Goal: Entertainment & Leisure: Consume media (video, audio)

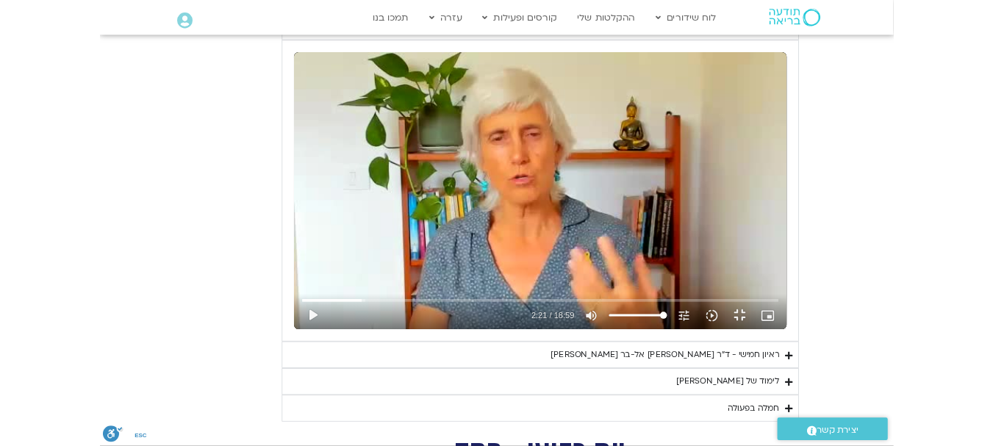
scroll to position [1763, 0]
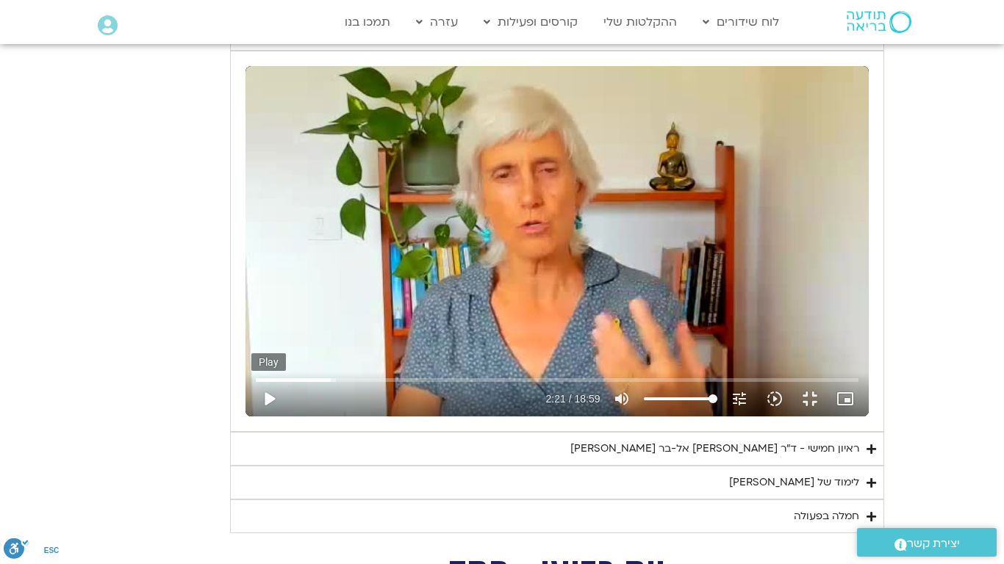
click at [251, 417] on button "play_arrow" at bounding box center [268, 398] width 35 height 35
type input "163.129813"
type input "98.4907670454545"
type input "163.176833"
type input "97.3544034090909"
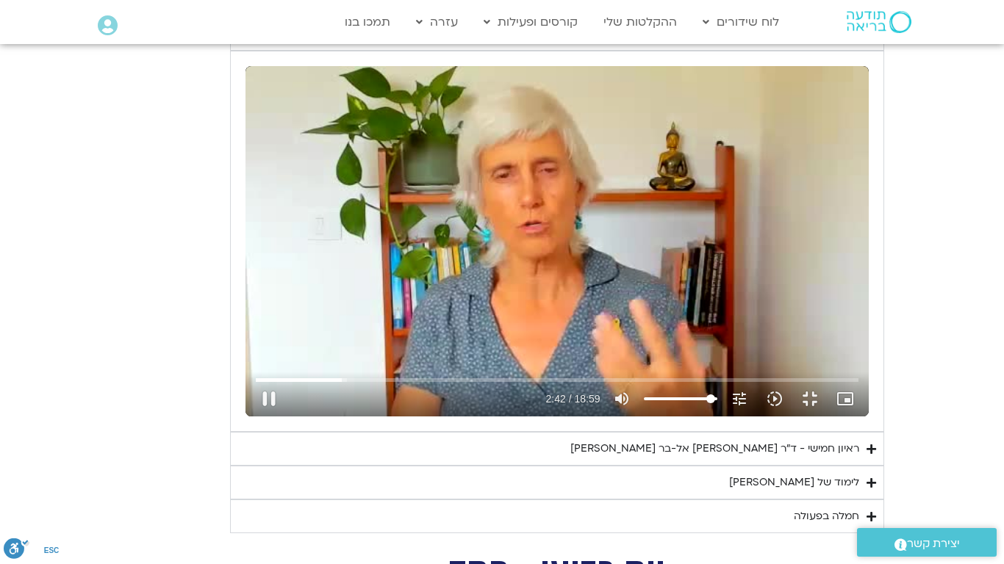
type input "163.211875"
type input "95.0816761363636"
type input "163.256854"
type input "91.6725852272727"
type input "163.295854"
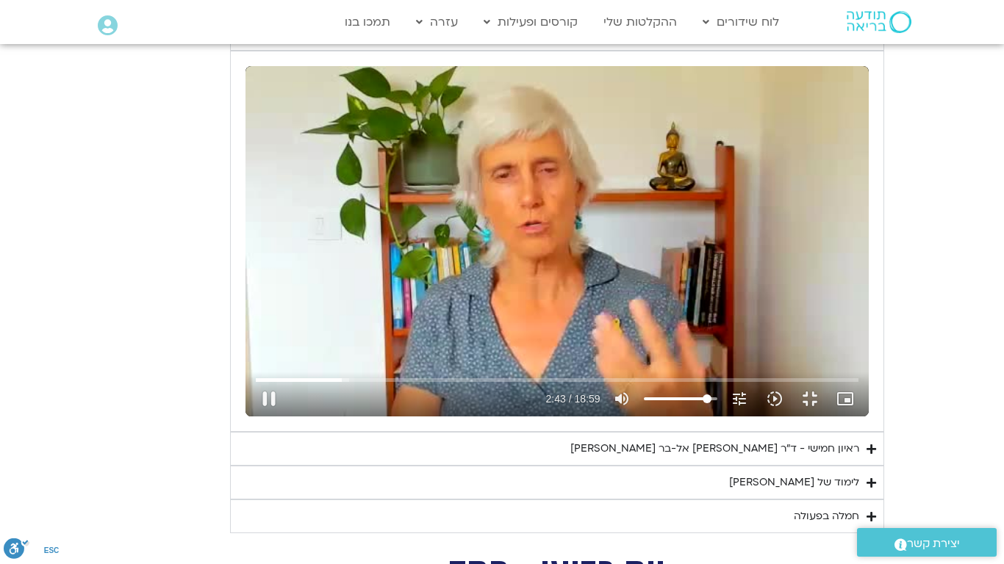
type input "90.5362215909091"
type input "163.331833"
type input "89.3998579545455"
type input "163.376917"
type input "88.2634943181818"
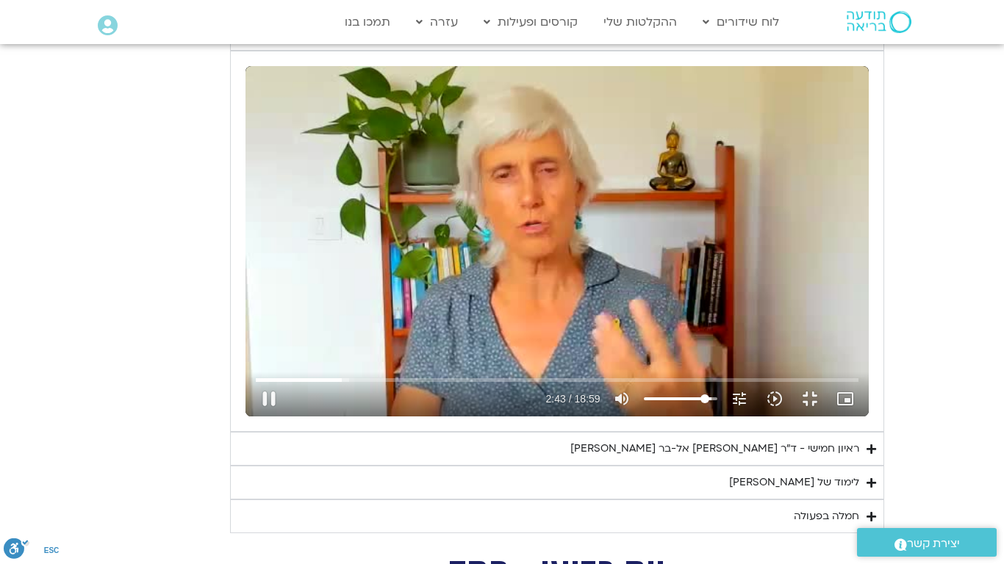
type input "163.419833"
type input "87.1271306818182"
type input "163.581854"
type input "85.9907670454545"
type input "163.624813"
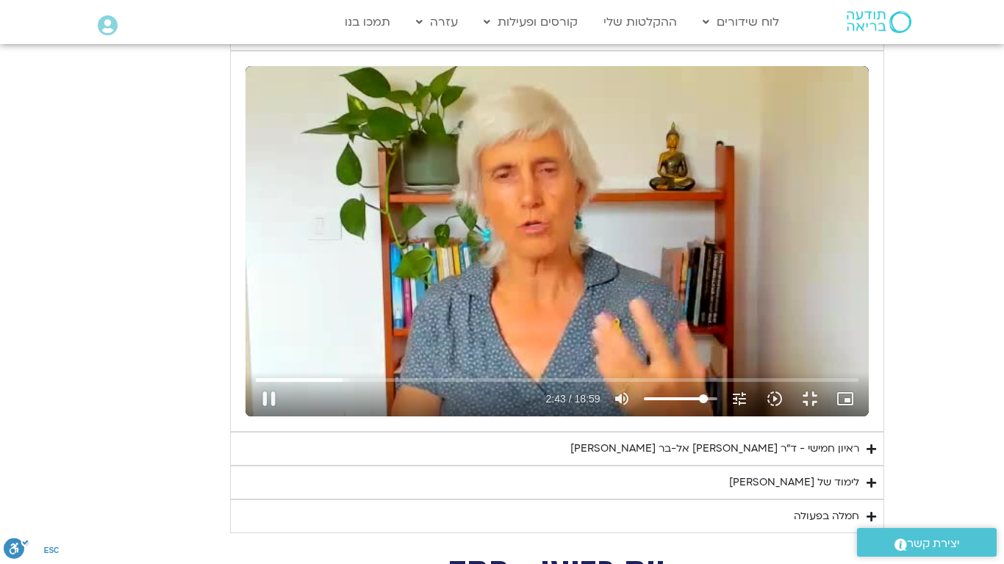
type input "81.4453125"
type input "163.631813"
type input "80.3089488636364"
type input "163.731854"
type input "79.1725852272727"
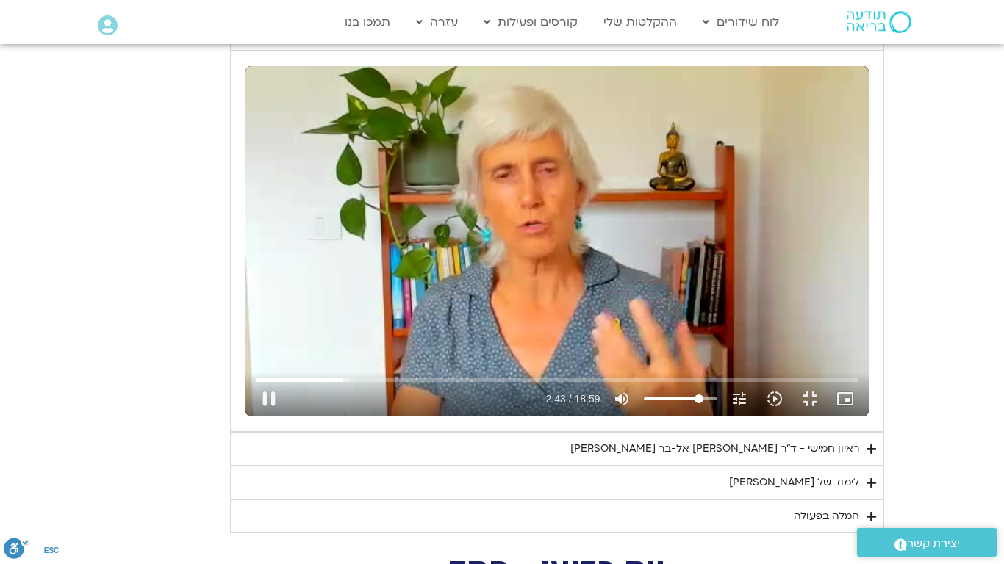
type input "163.773896"
type input "78.0362215909091"
type input "164.255875"
drag, startPoint x: 843, startPoint y: 545, endPoint x: 829, endPoint y: 545, distance: 14.0
type input "78.0362215909091"
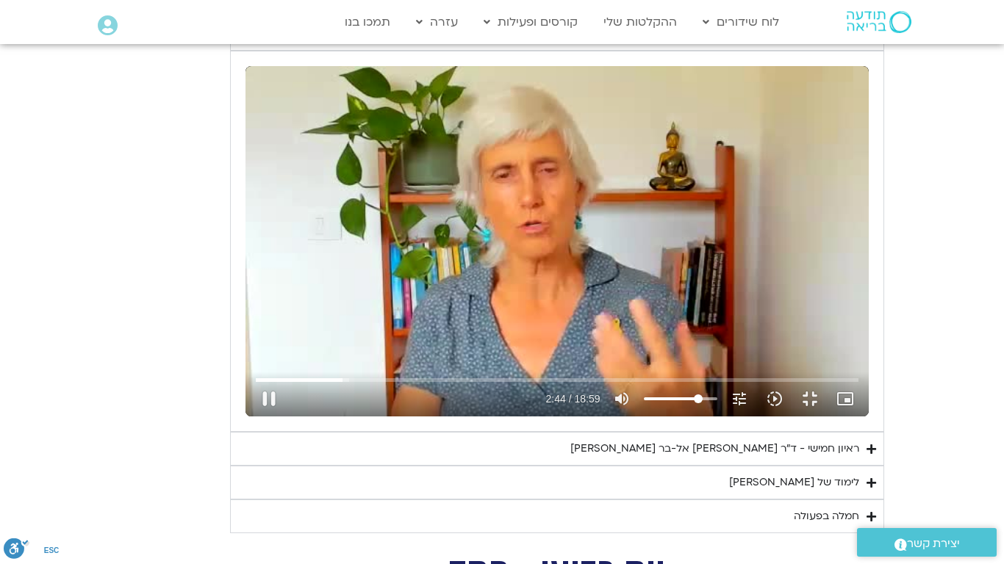
click at [717, 403] on input "Volume" at bounding box center [680, 399] width 73 height 9
type input "169.549813"
type input "79.1725852272727"
type input "169.597917"
type input "74.6271306818182"
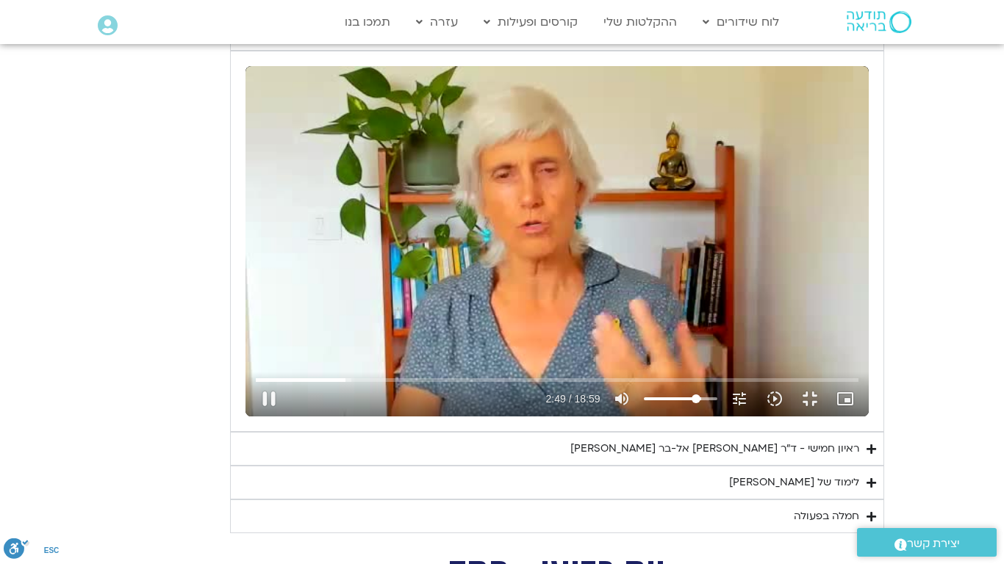
type input "169.639792"
type input "73.4907670454545"
type input "169.680813"
type input "72.3544034090909"
type input "169.844813"
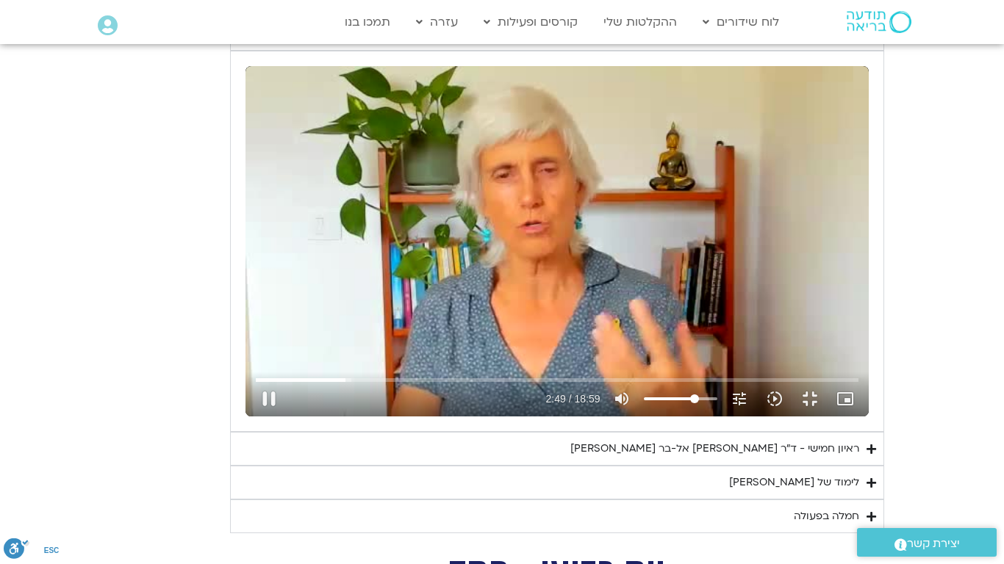
type input "71.2180397727273"
type input "169.893813"
type input "70.0816761363636"
type input "169.940771"
type input "68.9453125"
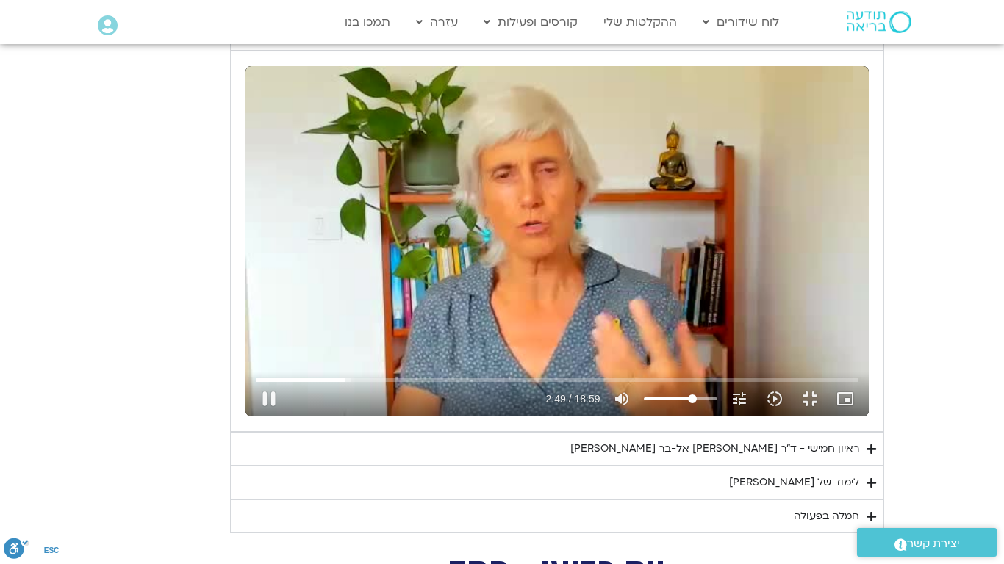
type input "170.053896"
type input "64.3998579545455"
type input "170.496833"
drag, startPoint x: 832, startPoint y: 543, endPoint x: 821, endPoint y: 543, distance: 11.0
type input "64.3998579545455"
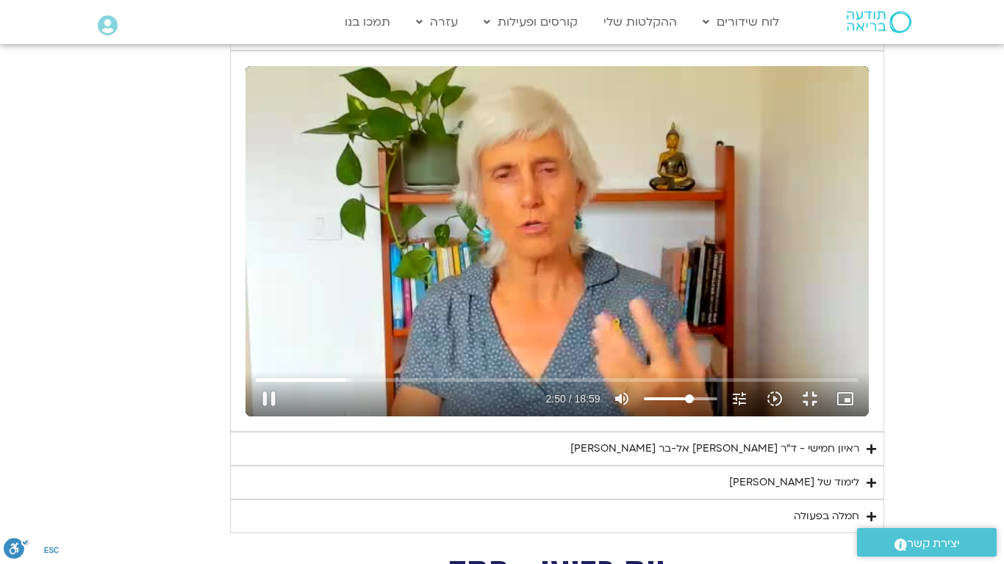
click at [717, 403] on input "Volume" at bounding box center [680, 399] width 73 height 9
type input "268.051896"
type input "60.9907670454545"
type input "268.088833"
type input "58.7180397727273"
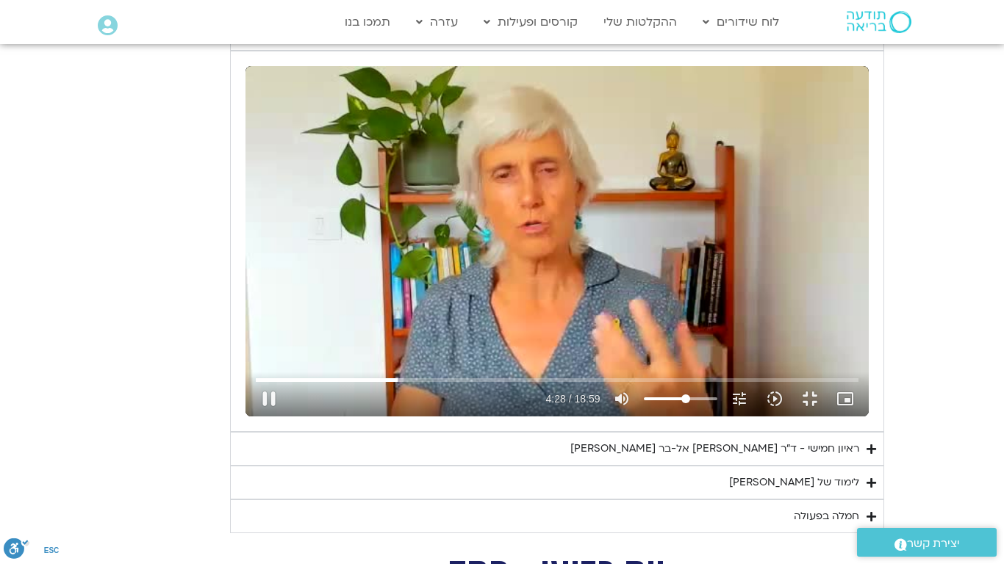
type input "268.262813"
type input "57.5816761363636"
type input "268.701833"
type input "57.5816761363636"
click at [717, 403] on input "Volume" at bounding box center [680, 399] width 73 height 9
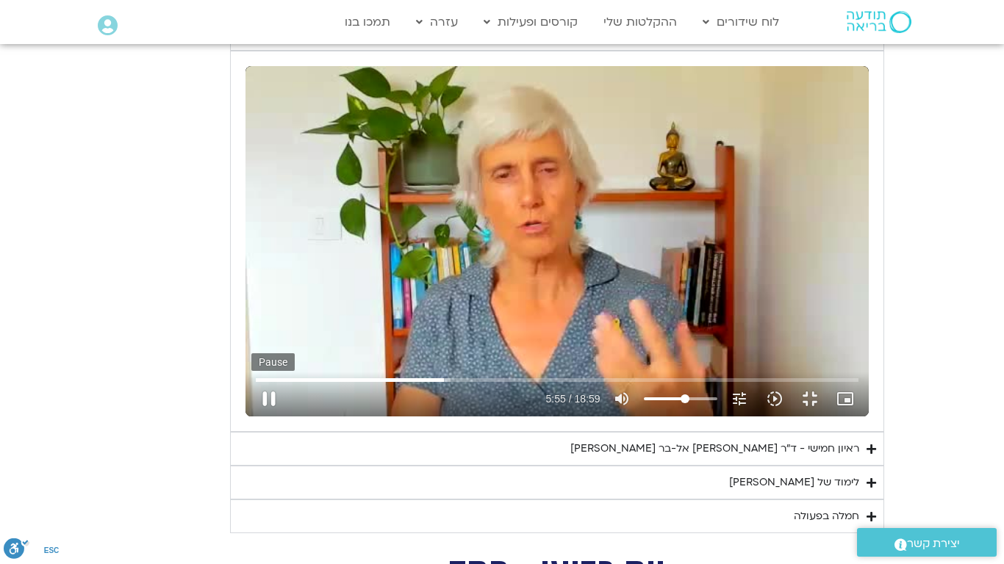
click at [251, 417] on button "pause" at bounding box center [268, 398] width 35 height 35
click at [251, 417] on button "play_arrow" at bounding box center [268, 398] width 35 height 35
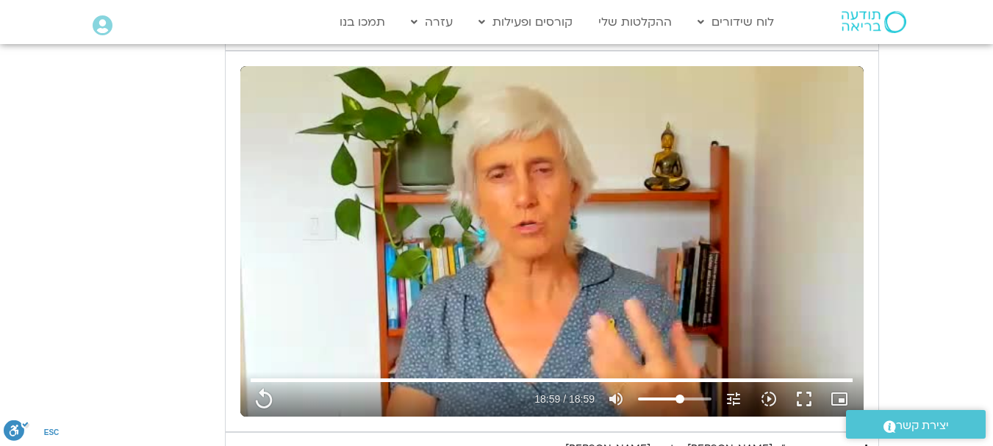
type input "1139.36"
